Goal: Task Accomplishment & Management: Complete application form

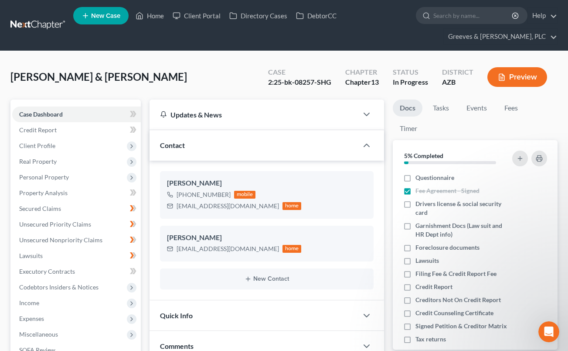
drag, startPoint x: 0, startPoint y: 0, endPoint x: 218, endPoint y: 75, distance: 231.1
click at [218, 75] on div "Lewandoski, Nicholas & Amanda Upgraded Case 2:25-bk-08257-SHG Chapter Chapter 1…" at bounding box center [283, 80] width 547 height 38
click at [40, 25] on link at bounding box center [38, 25] width 56 height 16
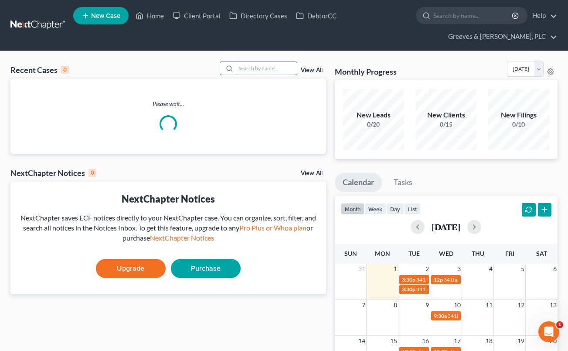
click at [248, 65] on input "search" at bounding box center [266, 68] width 61 height 13
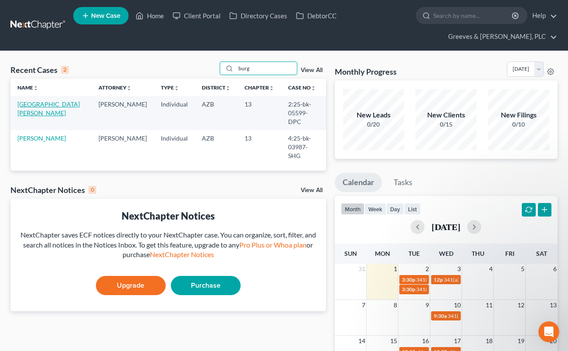
type input "burg"
click at [42, 106] on link "[GEOGRAPHIC_DATA][PERSON_NAME]" at bounding box center [48, 108] width 62 height 16
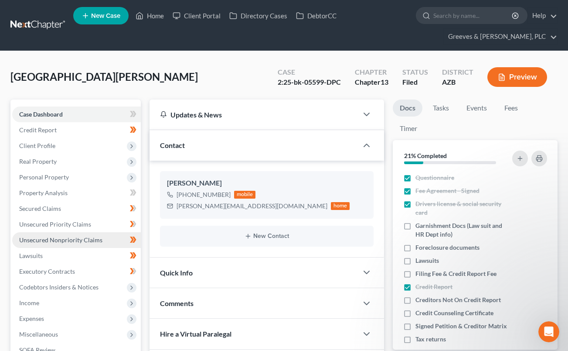
click at [92, 236] on span "Unsecured Nonpriority Claims" at bounding box center [60, 239] width 83 height 7
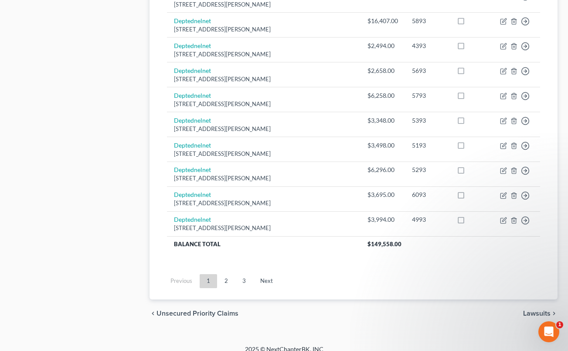
scroll to position [726, 0]
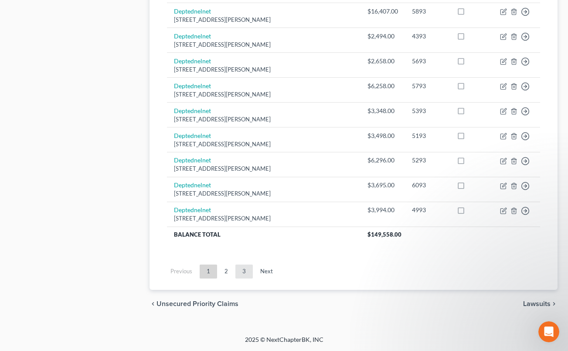
click at [238, 278] on link "3" at bounding box center [243, 271] width 17 height 14
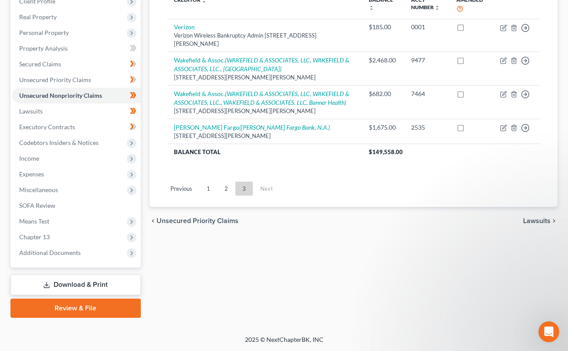
click at [289, 271] on div "Unsecured Nonpriority Claims New Claim Import CSV Export CSV Delete All Credito…" at bounding box center [353, 136] width 417 height 362
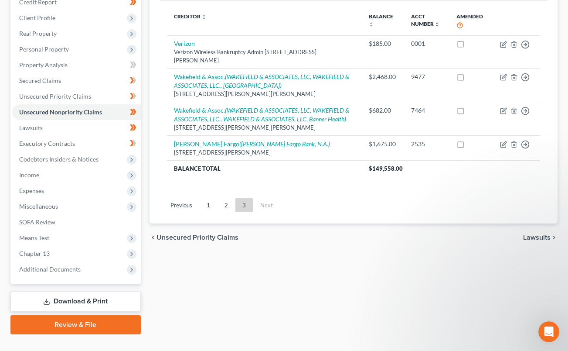
scroll to position [127, 0]
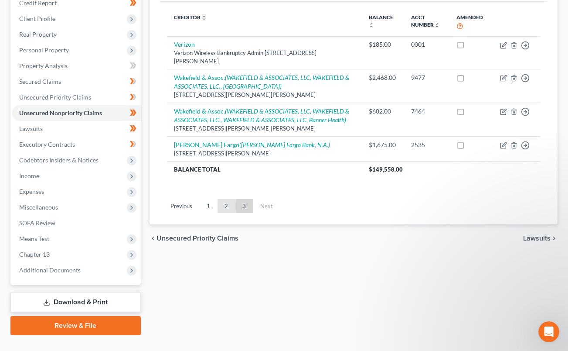
click at [220, 211] on link "2" at bounding box center [226, 206] width 17 height 14
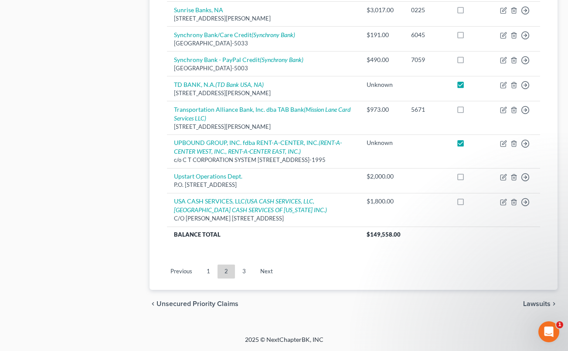
scroll to position [774, 0]
click at [207, 276] on link "1" at bounding box center [208, 271] width 17 height 14
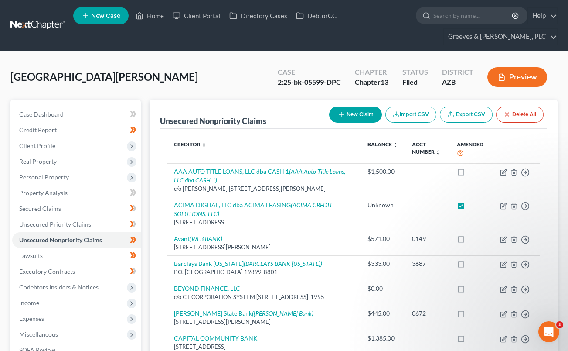
scroll to position [328, 0]
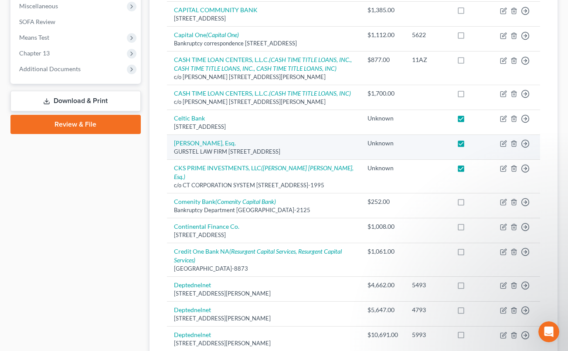
click at [301, 156] on div "GURSTEL LAW FIRM [STREET_ADDRESS]" at bounding box center [264, 151] width 180 height 8
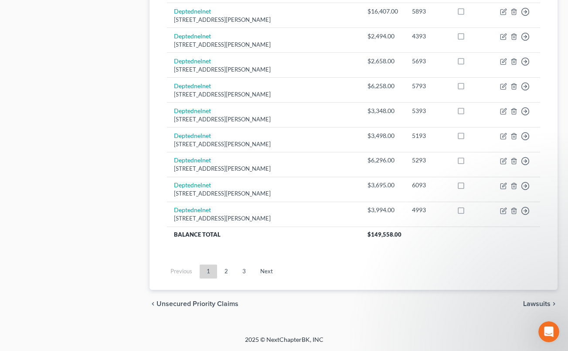
scroll to position [765, 0]
click at [223, 274] on link "2" at bounding box center [226, 271] width 17 height 14
checkbox input "false"
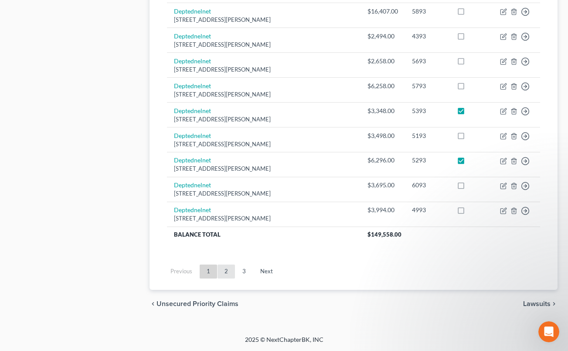
checkbox input "false"
checkbox input "true"
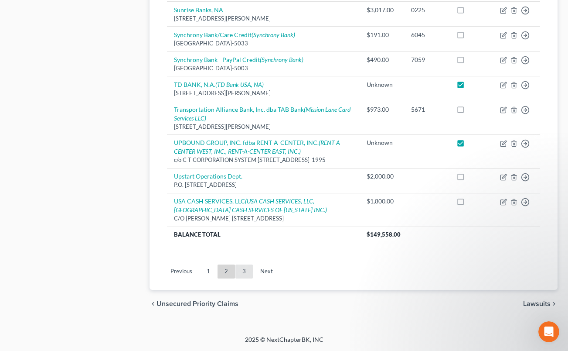
click at [243, 278] on link "3" at bounding box center [243, 271] width 17 height 14
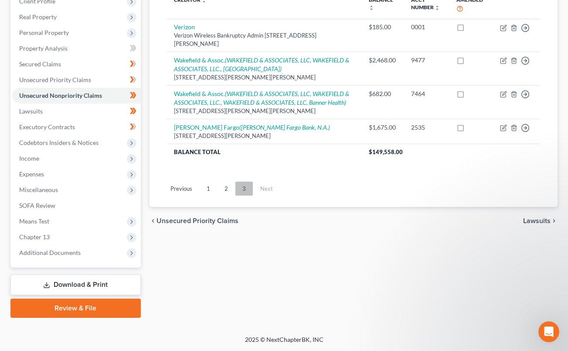
scroll to position [144, 0]
click at [325, 246] on div "Unsecured Nonpriority Claims New Claim Import CSV Export CSV Delete All Credito…" at bounding box center [353, 136] width 417 height 362
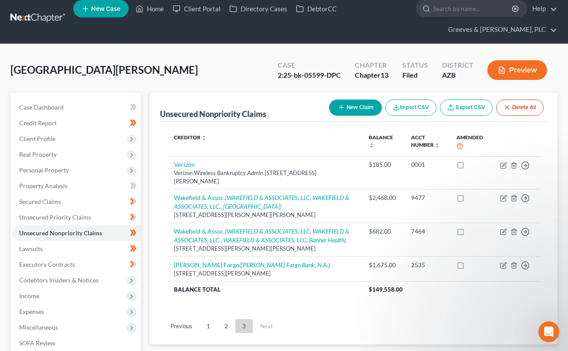
scroll to position [0, 0]
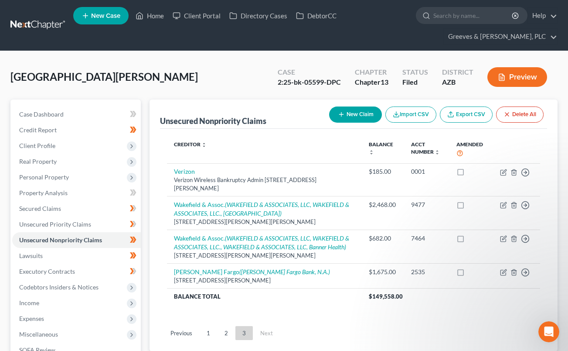
click at [344, 109] on button "New Claim" at bounding box center [355, 114] width 53 height 16
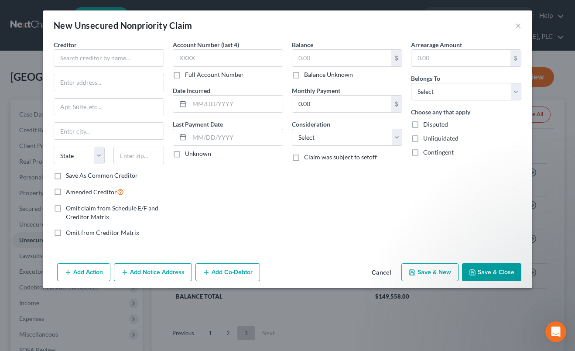
click at [66, 190] on label "Amended Creditor" at bounding box center [95, 192] width 58 height 10
click at [69, 190] on input "Amended Creditor" at bounding box center [72, 190] width 6 height 6
checkbox input "true"
click at [66, 179] on label "Save As Common Creditor" at bounding box center [102, 175] width 72 height 9
click at [69, 177] on input "Save As Common Creditor" at bounding box center [72, 174] width 6 height 6
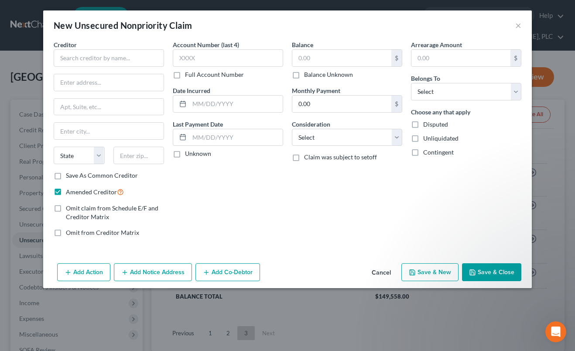
checkbox input "true"
click at [89, 87] on input "text" at bounding box center [108, 82] width 109 height 17
paste input "[PERSON_NAME] and [PERSON_NAME] APC"
type input "[PERSON_NAME] and [PERSON_NAME] APC"
click at [159, 41] on div "Creditor *" at bounding box center [109, 53] width 110 height 27
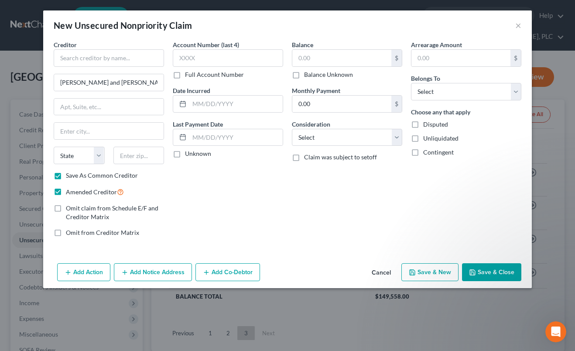
click at [113, 70] on div "Creditor * [PERSON_NAME] and [PERSON_NAME] APC State [US_STATE] AK AR AZ CA CO …" at bounding box center [109, 105] width 110 height 131
click at [106, 61] on input "text" at bounding box center [109, 57] width 110 height 17
paste input "[PERSON_NAME]"
type input "[PERSON_NAME], Esq."
drag, startPoint x: 61, startPoint y: 81, endPoint x: 113, endPoint y: 82, distance: 51.9
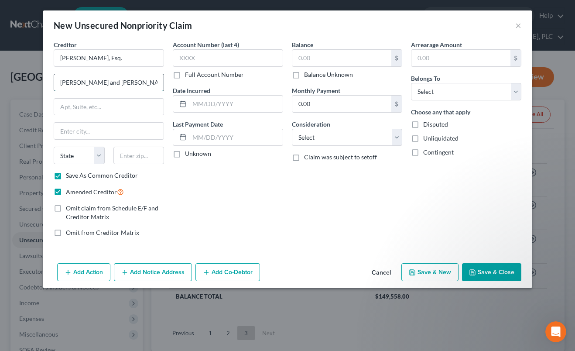
click at [113, 82] on input "[PERSON_NAME] and [PERSON_NAME] APC" at bounding box center [108, 82] width 109 height 17
click at [143, 104] on input "text" at bounding box center [108, 107] width 109 height 17
paste input "[STREET_ADDRESS]"
click at [129, 110] on input "[STREET_ADDRESS]" at bounding box center [108, 107] width 109 height 17
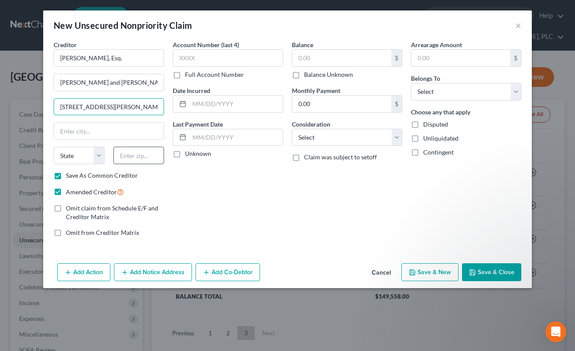
type input "[STREET_ADDRESS][PERSON_NAME]"
click at [152, 160] on input "text" at bounding box center [138, 154] width 51 height 17
paste input "92123"
type input "92123"
click at [312, 211] on div "Balance $ Balance Unknown Balance Undetermined $ Balance Unknown Monthly Paymen…" at bounding box center [346, 142] width 119 height 204
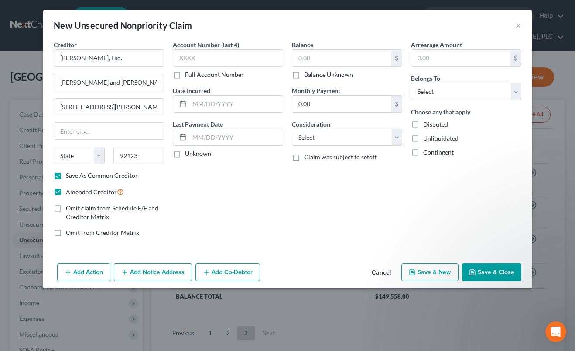
type input "[GEOGRAPHIC_DATA]"
select select "4"
click at [136, 159] on input "92123" at bounding box center [138, 154] width 51 height 17
paste input "1392"
type input "92123-1392"
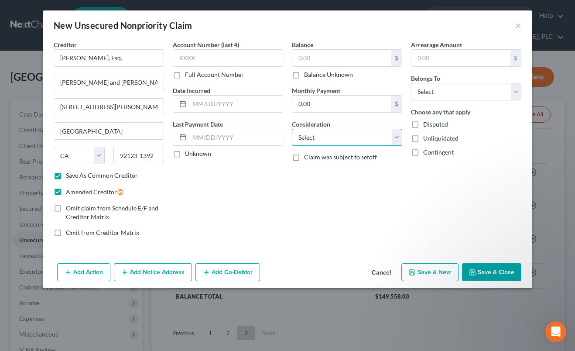
click at [399, 136] on select "Select Cable / Satellite Services Collection Agency Credit Card Debt Debt Couns…" at bounding box center [347, 137] width 110 height 17
select select "1"
click at [292, 129] on select "Select Cable / Satellite Services Collection Agency Credit Card Debt Debt Couns…" at bounding box center [347, 137] width 110 height 17
click at [472, 92] on select "Select Debtor 1 Only Debtor 2 Only Debtor 1 And Debtor 2 Only At Least One Of T…" at bounding box center [466, 91] width 110 height 17
select select "0"
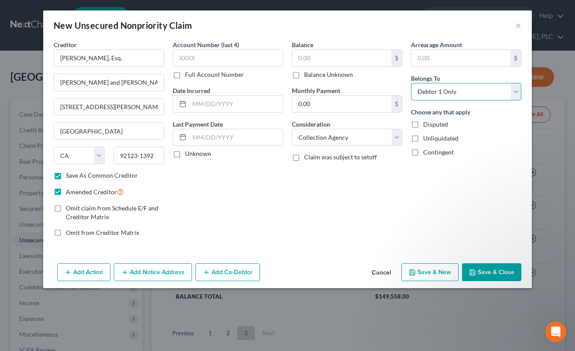
click at [411, 83] on select "Select Debtor 1 Only Debtor 2 Only Debtor 1 And Debtor 2 Only At Least One Of T…" at bounding box center [466, 91] width 110 height 17
click at [483, 264] on button "Save & Close" at bounding box center [491, 272] width 59 height 18
checkbox input "false"
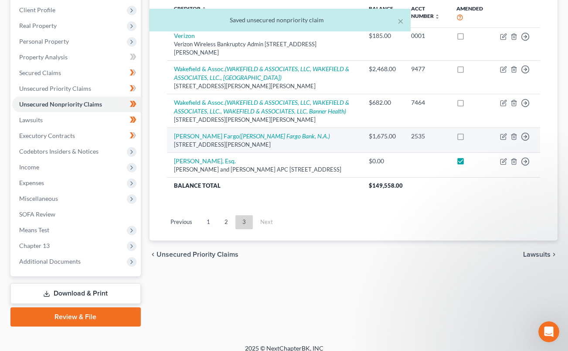
scroll to position [144, 0]
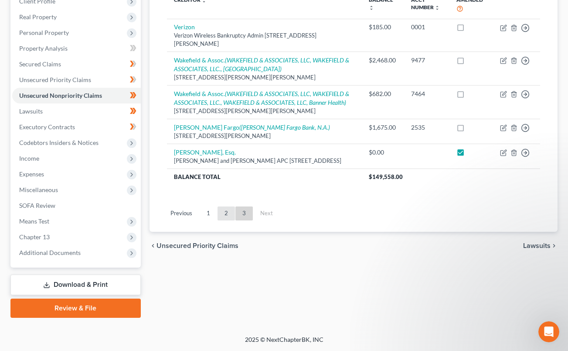
click at [228, 220] on link "2" at bounding box center [226, 213] width 17 height 14
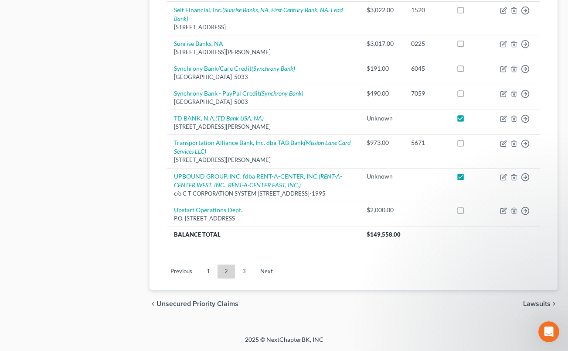
scroll to position [774, 0]
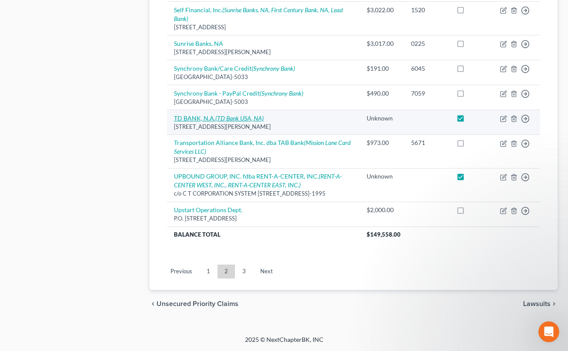
click at [240, 114] on icon "(TD Bank USA, NA)" at bounding box center [239, 117] width 48 height 7
select select "33"
select select "2"
select select "0"
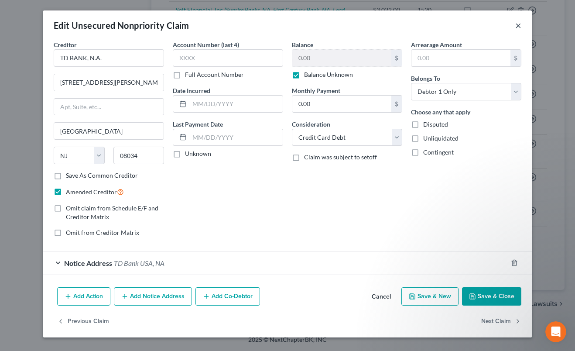
click at [516, 24] on button "×" at bounding box center [518, 25] width 6 height 10
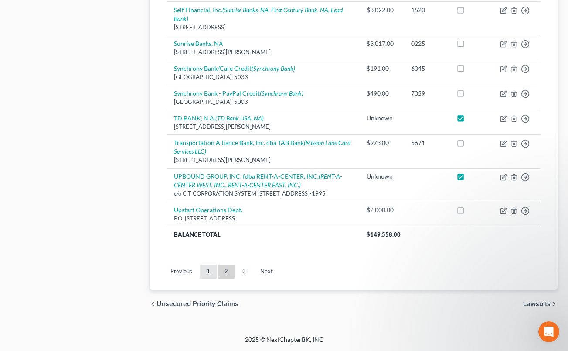
click at [208, 269] on link "1" at bounding box center [208, 271] width 17 height 14
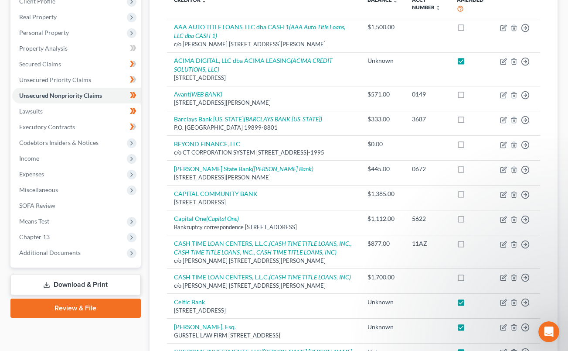
scroll to position [765, 0]
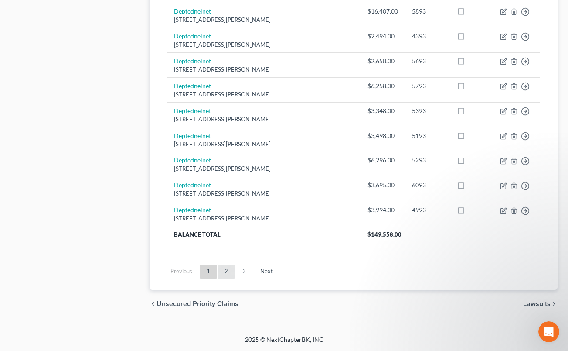
click at [228, 272] on link "2" at bounding box center [226, 271] width 17 height 14
checkbox input "false"
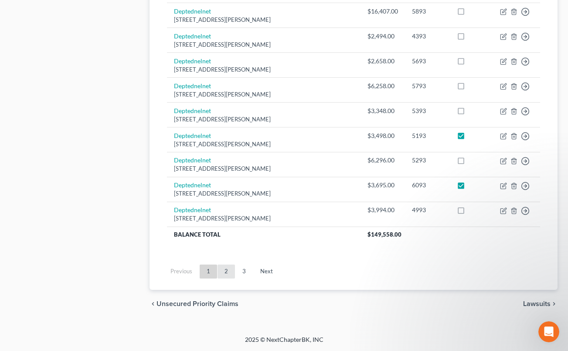
checkbox input "true"
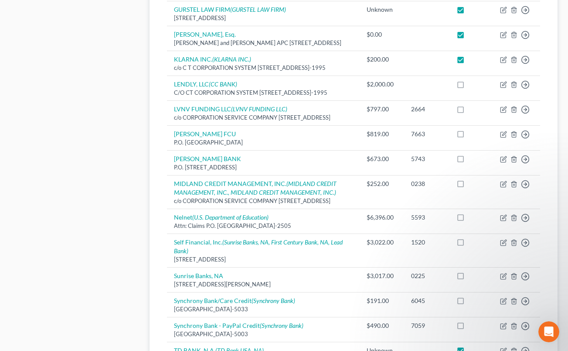
scroll to position [459, 0]
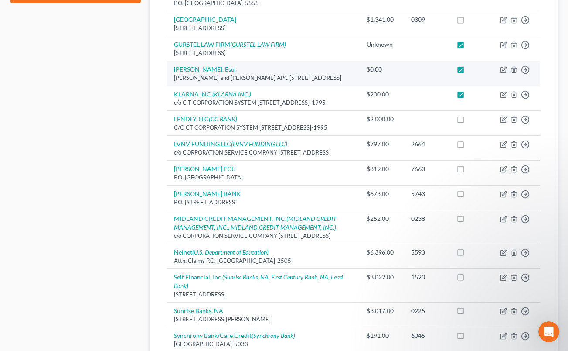
click at [207, 67] on link "[PERSON_NAME], Esq." at bounding box center [205, 68] width 62 height 7
select select "4"
select select "1"
select select "0"
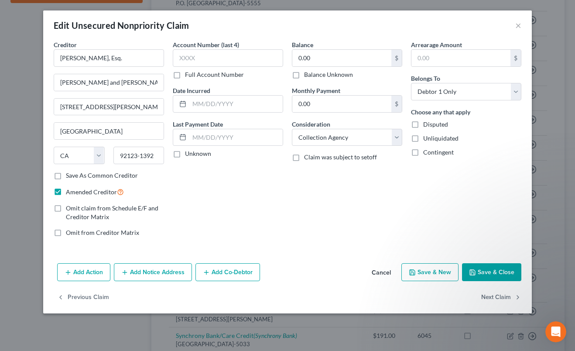
click at [185, 73] on label "Full Account Number" at bounding box center [214, 74] width 59 height 9
click at [188, 73] on input "Full Account Number" at bounding box center [191, 73] width 6 height 6
click at [205, 63] on input "text" at bounding box center [228, 57] width 110 height 17
paste input "CC2024135902"
click at [205, 59] on input "CC2024135902" at bounding box center [228, 57] width 110 height 17
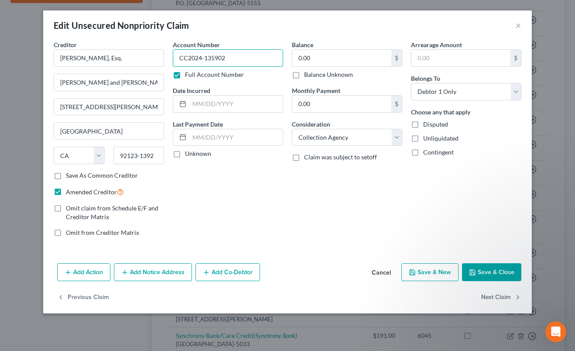
type input "CC2024-135902"
click at [501, 269] on button "Save & Close" at bounding box center [491, 272] width 59 height 18
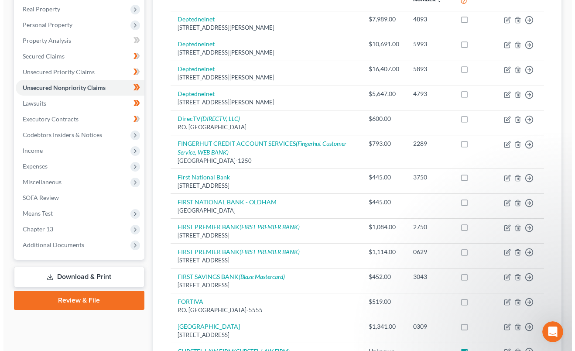
scroll to position [0, 0]
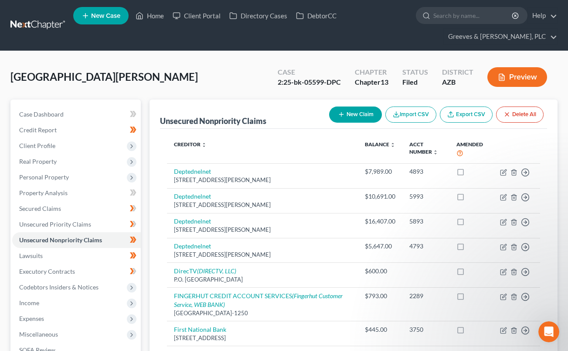
click at [351, 116] on button "New Claim" at bounding box center [355, 114] width 53 height 16
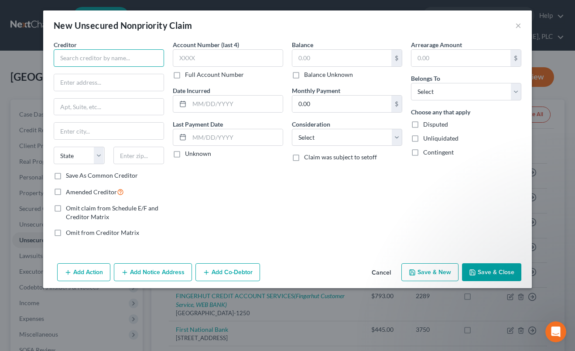
click at [113, 58] on input "text" at bounding box center [109, 57] width 110 height 17
type input "p"
paste input "[PERSON_NAME] & [PERSON_NAME], A PROFESSIONAL CORPORATION"
type input "[PERSON_NAME] & [PERSON_NAME], A PROFESSIONAL CORPORATION"
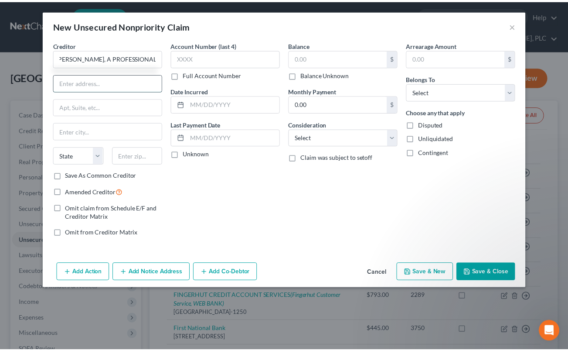
scroll to position [0, 0]
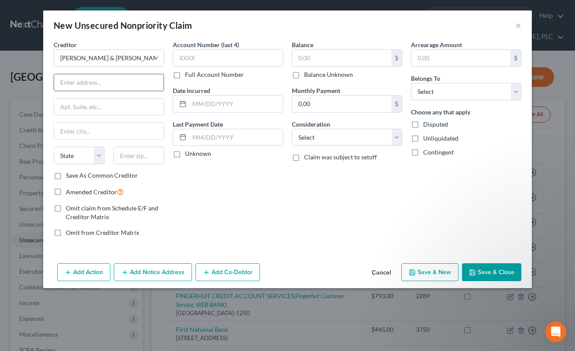
click at [109, 84] on input "text" at bounding box center [108, 82] width 109 height 17
paste input "[PERSON_NAME]"
type input "c/o [PERSON_NAME]"
click at [135, 154] on input "text" at bounding box center [138, 154] width 51 height 17
type input "85251"
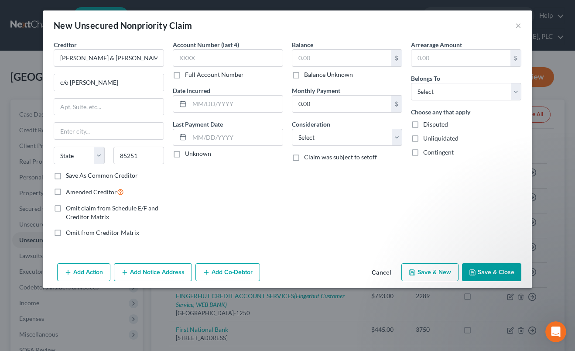
type input "Scottsdale"
select select "3"
click at [66, 177] on label "Save As Common Creditor" at bounding box center [102, 175] width 72 height 9
click at [69, 177] on input "Save As Common Creditor" at bounding box center [72, 174] width 6 height 6
checkbox input "true"
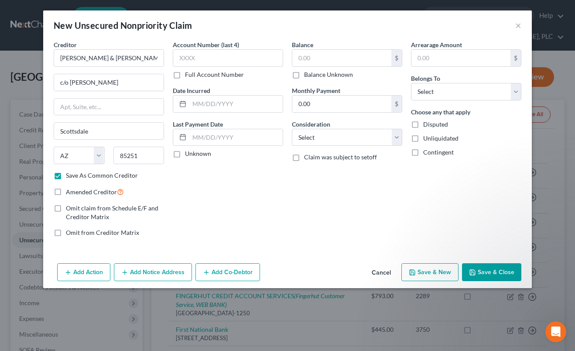
click at [66, 191] on label "Amended Creditor" at bounding box center [95, 192] width 58 height 10
click at [69, 191] on input "Amended Creditor" at bounding box center [72, 190] width 6 height 6
checkbox input "true"
click at [104, 109] on input "text" at bounding box center [108, 107] width 109 height 17
paste input "[STREET_ADDRESS][PERSON_NAME]"
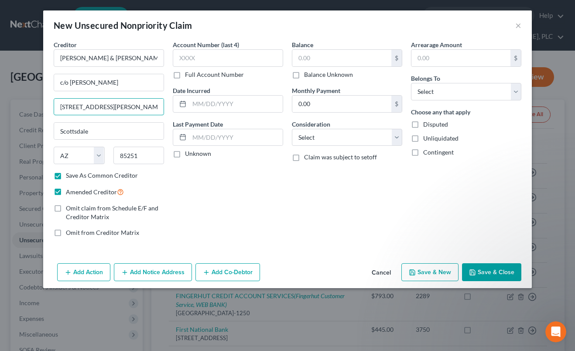
type input "[STREET_ADDRESS][PERSON_NAME]"
click at [143, 159] on input "85251" at bounding box center [138, 154] width 51 height 17
paste input "-6650"
type input "85251-6650"
click at [237, 197] on div "Account Number (last 4) Full Account Number Date Incurred Last Payment Date Unk…" at bounding box center [227, 142] width 119 height 204
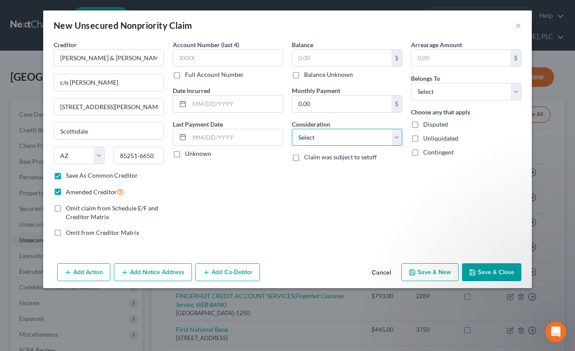
click at [395, 134] on select "Select Cable / Satellite Services Collection Agency Credit Card Debt Debt Couns…" at bounding box center [347, 137] width 110 height 17
select select "1"
click at [292, 129] on select "Select Cable / Satellite Services Collection Agency Credit Card Debt Debt Couns…" at bounding box center [347, 137] width 110 height 17
click at [432, 98] on select "Select Debtor 1 Only Debtor 2 Only Debtor 1 And Debtor 2 Only At Least One Of T…" at bounding box center [466, 91] width 110 height 17
select select "0"
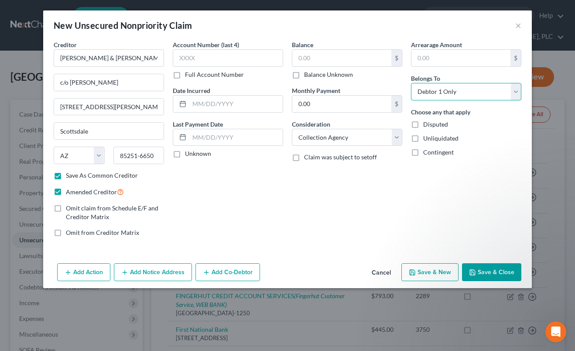
click at [411, 83] on select "Select Debtor 1 Only Debtor 2 Only Debtor 1 And Debtor 2 Only At Least One Of T…" at bounding box center [466, 91] width 110 height 17
click at [304, 75] on label "Balance Unknown" at bounding box center [328, 74] width 49 height 9
click at [307, 75] on input "Balance Unknown" at bounding box center [310, 73] width 6 height 6
checkbox input "true"
type input "0.00"
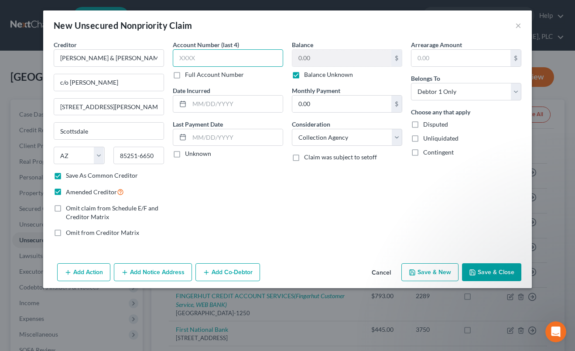
click at [229, 55] on input "text" at bounding box center [228, 57] width 110 height 17
click at [185, 79] on label "Full Account Number" at bounding box center [214, 74] width 59 height 9
click at [188, 76] on input "Full Account Number" at bounding box center [191, 73] width 6 height 6
click at [203, 52] on input "text" at bounding box center [228, 57] width 110 height 17
paste input "CC2024135902"
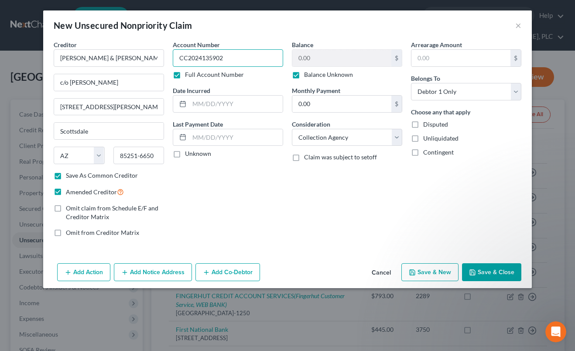
click at [201, 61] on input "CC2024135902" at bounding box center [228, 57] width 110 height 17
type input "CC2024-135902"
click at [487, 264] on button "Save & Close" at bounding box center [491, 272] width 59 height 18
checkbox input "false"
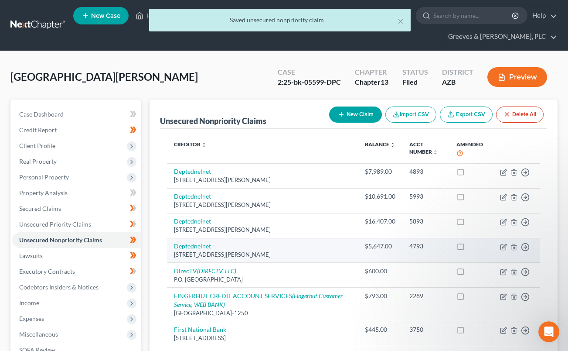
scroll to position [307, 0]
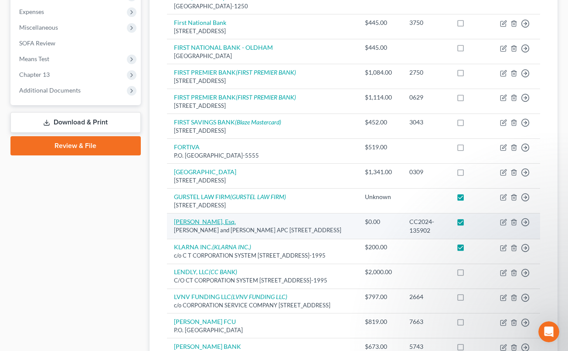
click at [207, 221] on link "[PERSON_NAME], Esq." at bounding box center [205, 221] width 62 height 7
select select "4"
select select "1"
select select "0"
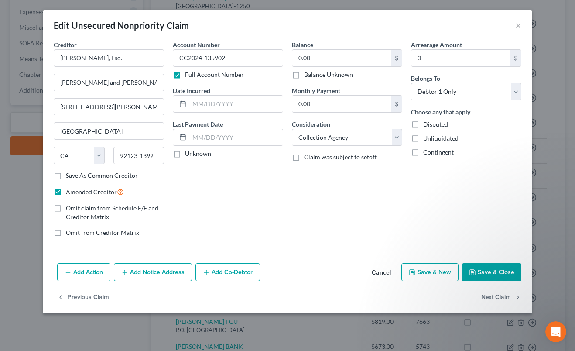
click at [304, 75] on label "Balance Unknown" at bounding box center [328, 74] width 49 height 9
click at [307, 75] on input "Balance Unknown" at bounding box center [310, 73] width 6 height 6
checkbox input "true"
click at [478, 272] on button "Save & Close" at bounding box center [491, 272] width 59 height 18
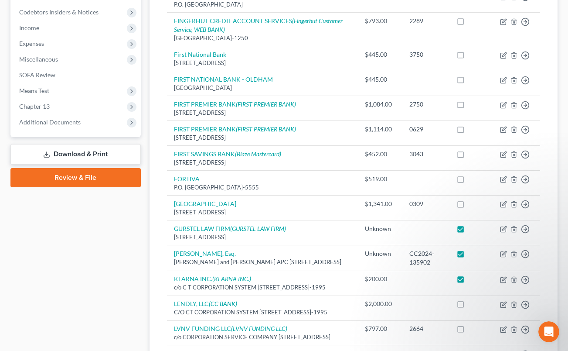
scroll to position [228, 0]
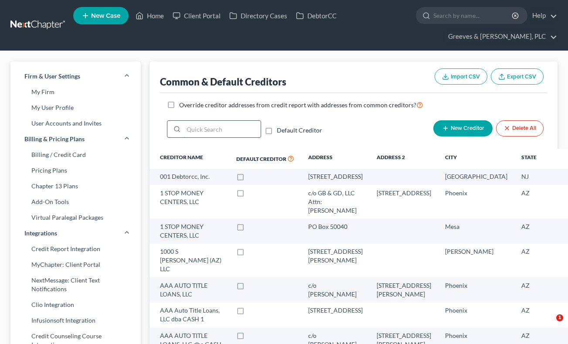
click at [232, 126] on input "search" at bounding box center [222, 129] width 77 height 17
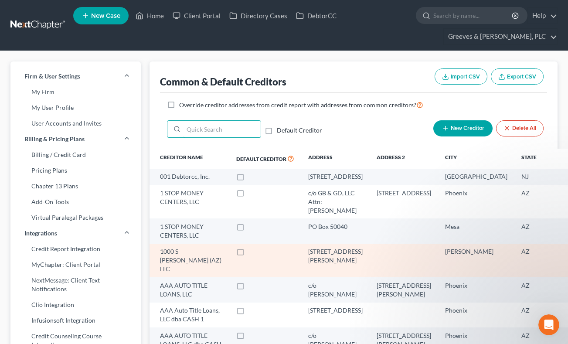
paste input "Patenaude and Felix"
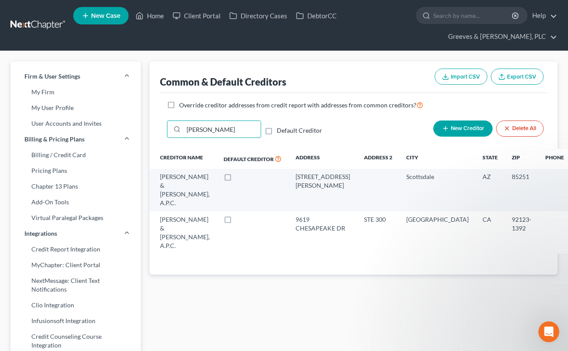
type input "Patenaude"
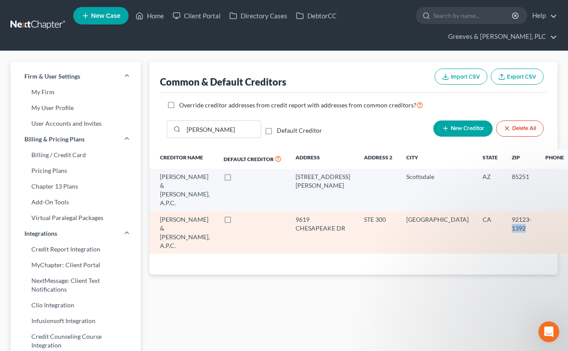
drag, startPoint x: 463, startPoint y: 208, endPoint x: 475, endPoint y: 208, distance: 12.2
click at [512, 215] on div "92123-1392" at bounding box center [522, 223] width 20 height 17
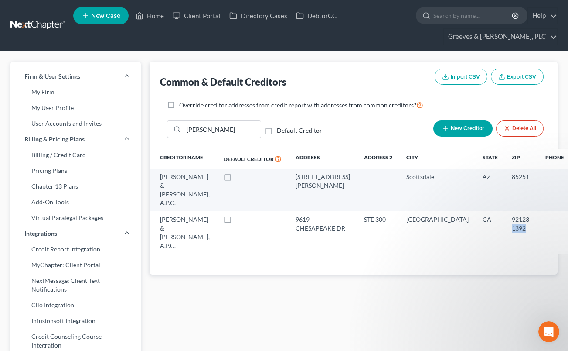
copy div "1392"
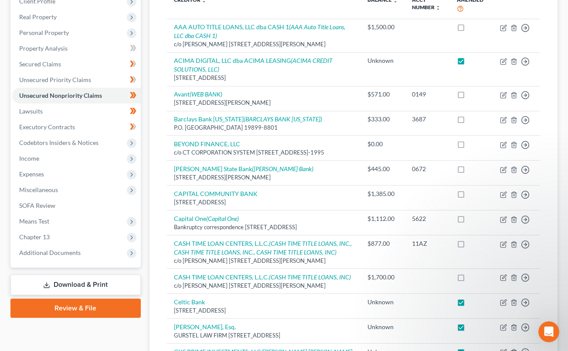
click at [92, 278] on link "Download & Print" at bounding box center [75, 284] width 130 height 20
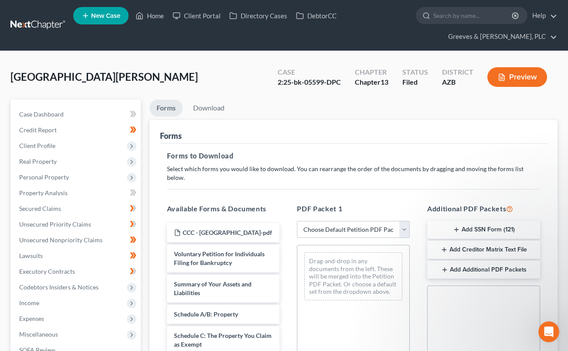
click at [345, 130] on div "Forms" at bounding box center [353, 132] width 387 height 24
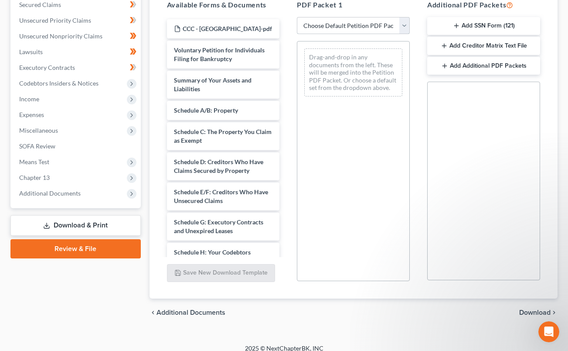
click at [408, 22] on select "Choose Default Petition PDF Packet Complete Bankruptcy Petition (all forms and …" at bounding box center [353, 25] width 113 height 17
select select "2"
click at [297, 17] on select "Choose Default Petition PDF Packet Complete Bankruptcy Petition (all forms and …" at bounding box center [353, 25] width 113 height 17
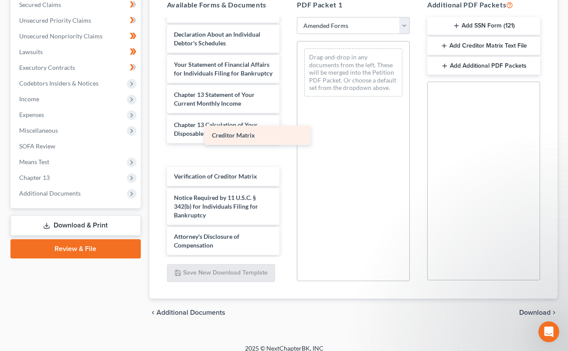
scroll to position [248, 0]
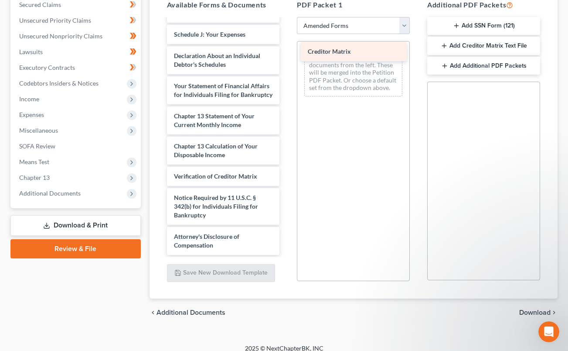
drag, startPoint x: 201, startPoint y: 153, endPoint x: 334, endPoint y: 52, distance: 167.5
click at [287, 52] on div "Creditor Matrix Voluntary Petition for Individuals Filing for Bankruptcy Summar…" at bounding box center [223, 17] width 127 height 474
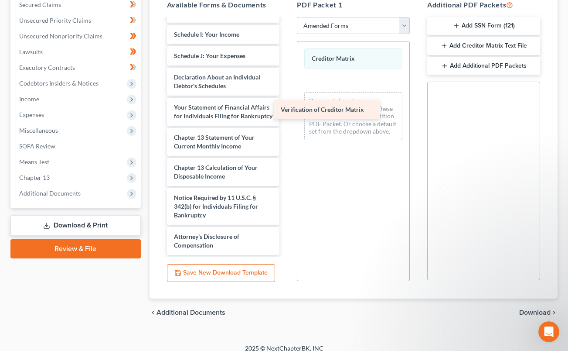
scroll to position [226, 0]
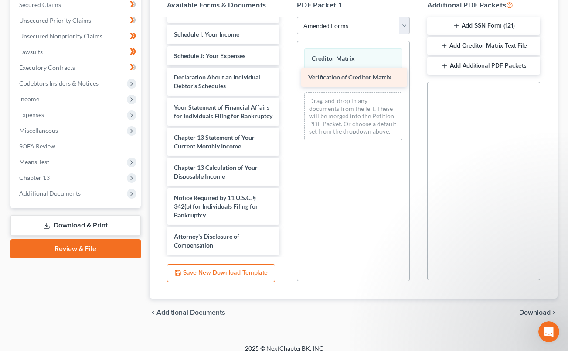
drag, startPoint x: 211, startPoint y: 171, endPoint x: 345, endPoint y: 78, distance: 163.5
click at [287, 78] on div "Verification of Creditor Matrix Voluntary Petition for Individuals Filing for B…" at bounding box center [223, 28] width 127 height 453
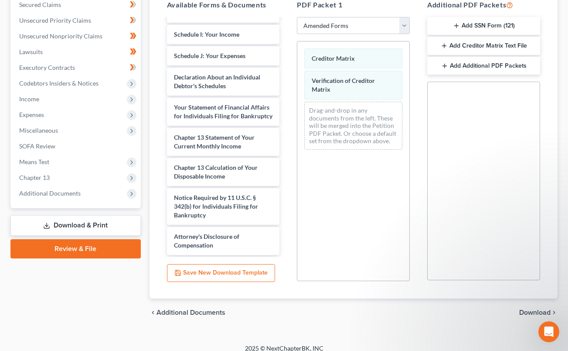
click at [507, 37] on button "Add Creditor Matrix Text File" at bounding box center [483, 46] width 113 height 18
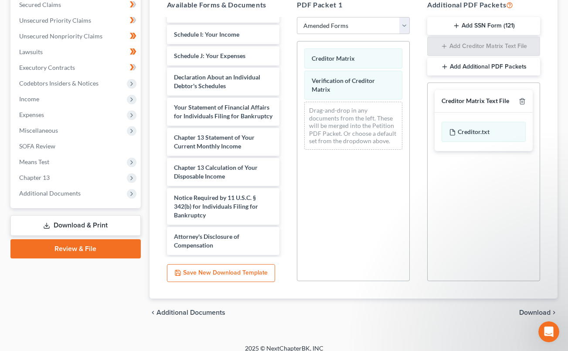
click at [539, 309] on span "Download" at bounding box center [534, 312] width 31 height 7
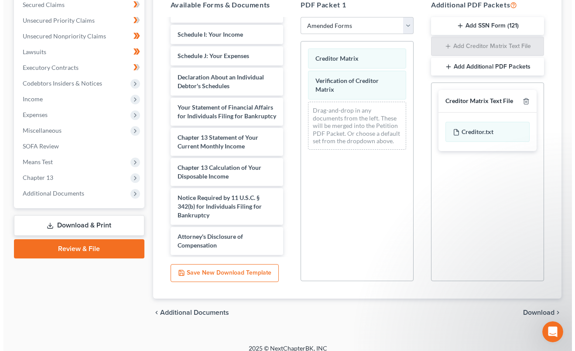
scroll to position [144, 0]
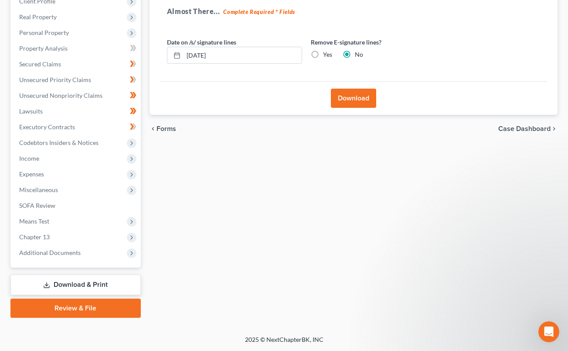
click at [354, 99] on button "Download" at bounding box center [353, 98] width 45 height 19
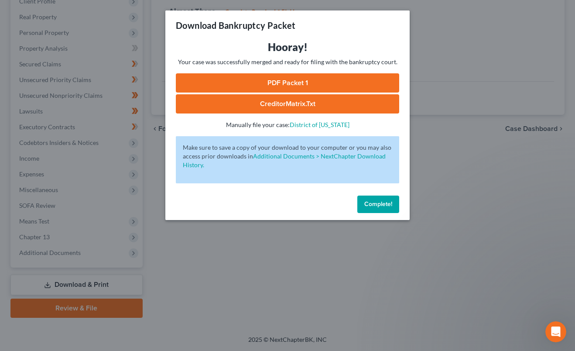
click at [279, 102] on link "CreditorMatrix.txt" at bounding box center [287, 103] width 223 height 19
click at [279, 81] on link "PDF Packet 1" at bounding box center [287, 82] width 223 height 19
